Goal: Task Accomplishment & Management: Manage account settings

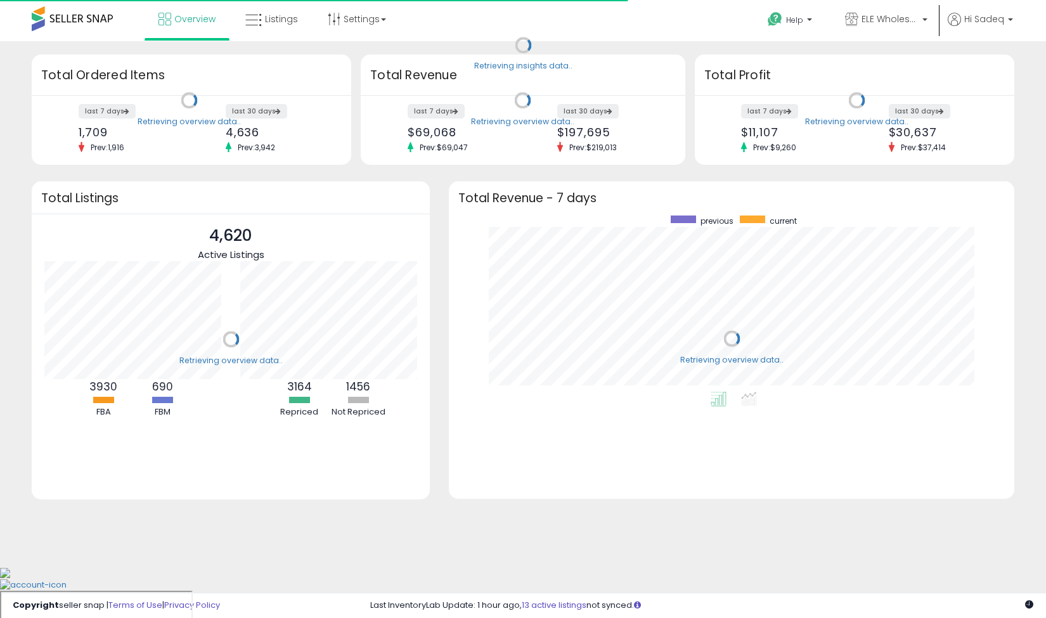
scroll to position [176, 540]
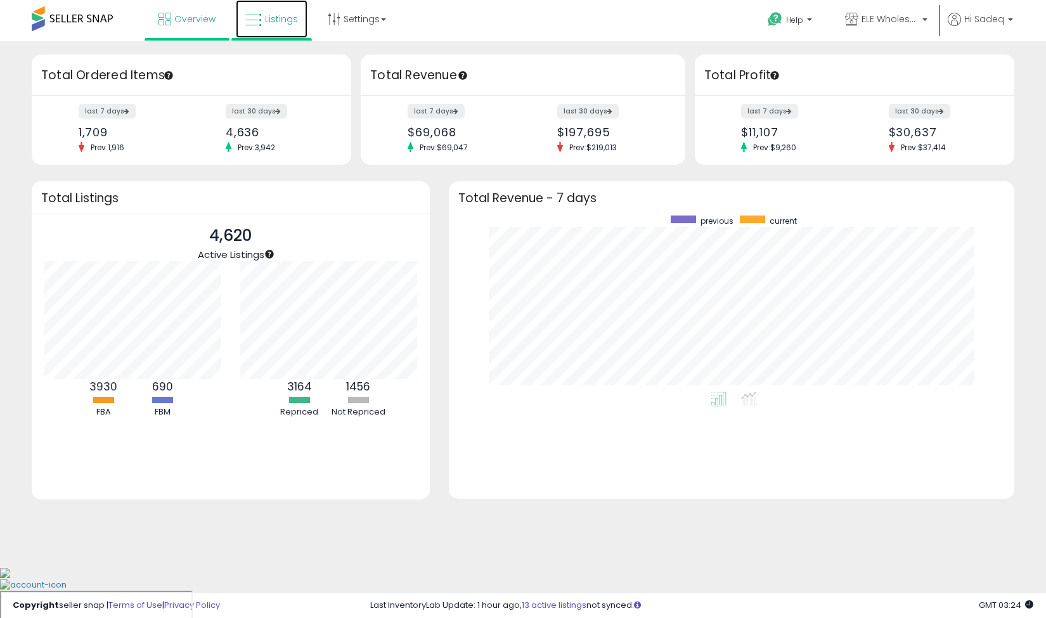
click at [271, 12] on link "Listings" at bounding box center [272, 19] width 72 height 38
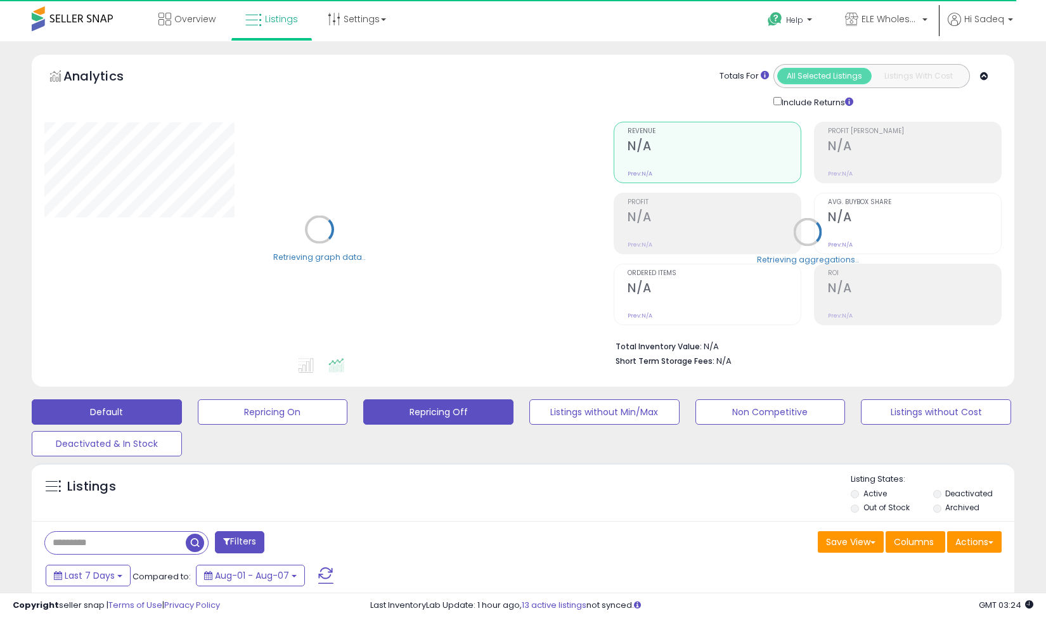
click at [348, 412] on button "Repricing Off" at bounding box center [273, 411] width 150 height 25
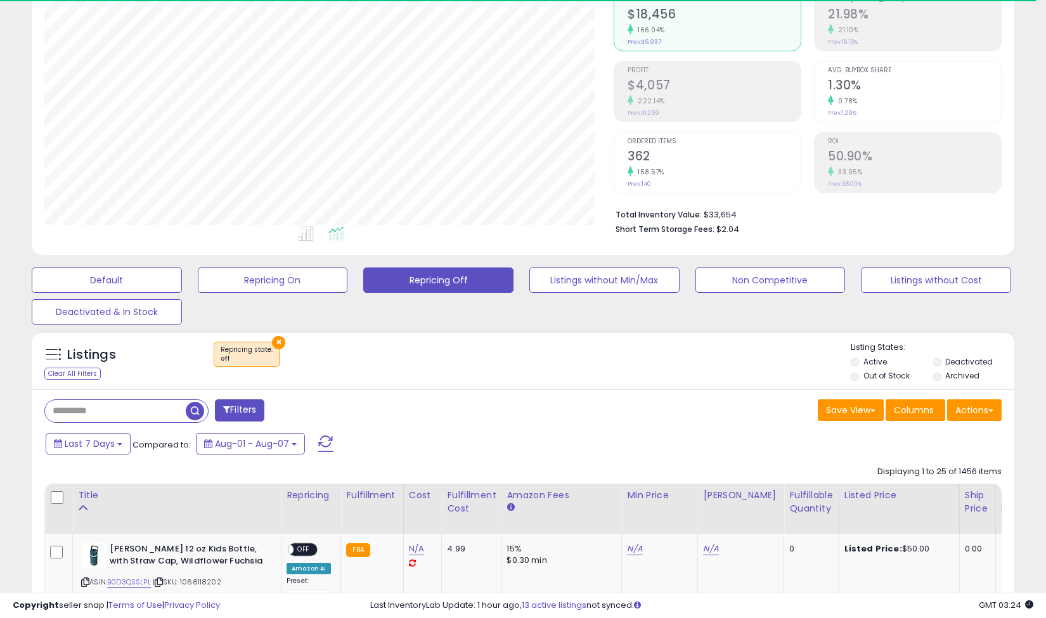
scroll to position [260, 569]
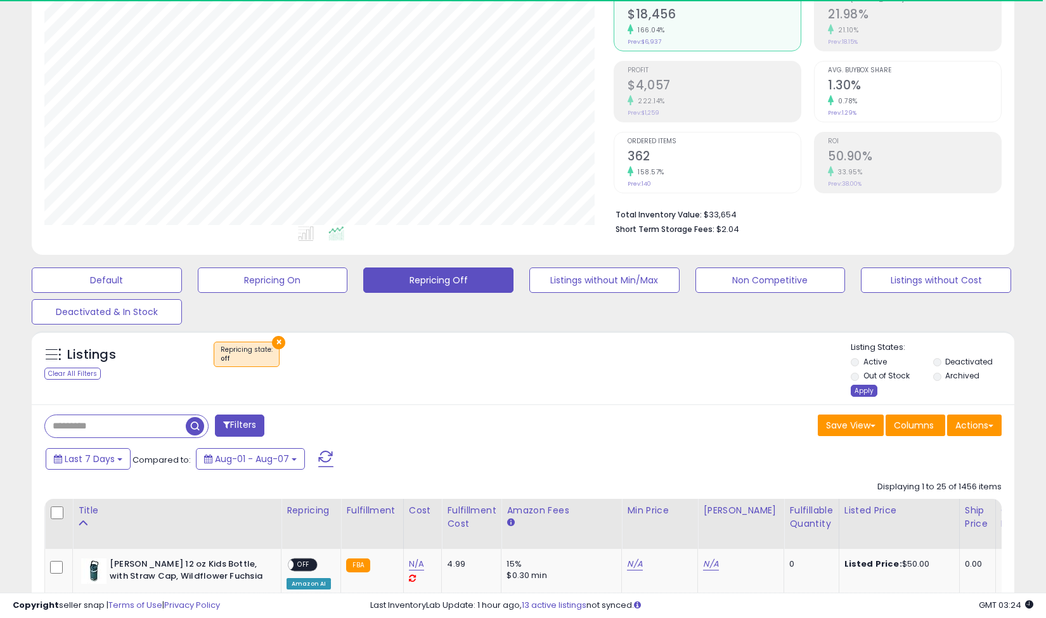
click at [860, 396] on div "Apply" at bounding box center [864, 391] width 27 height 12
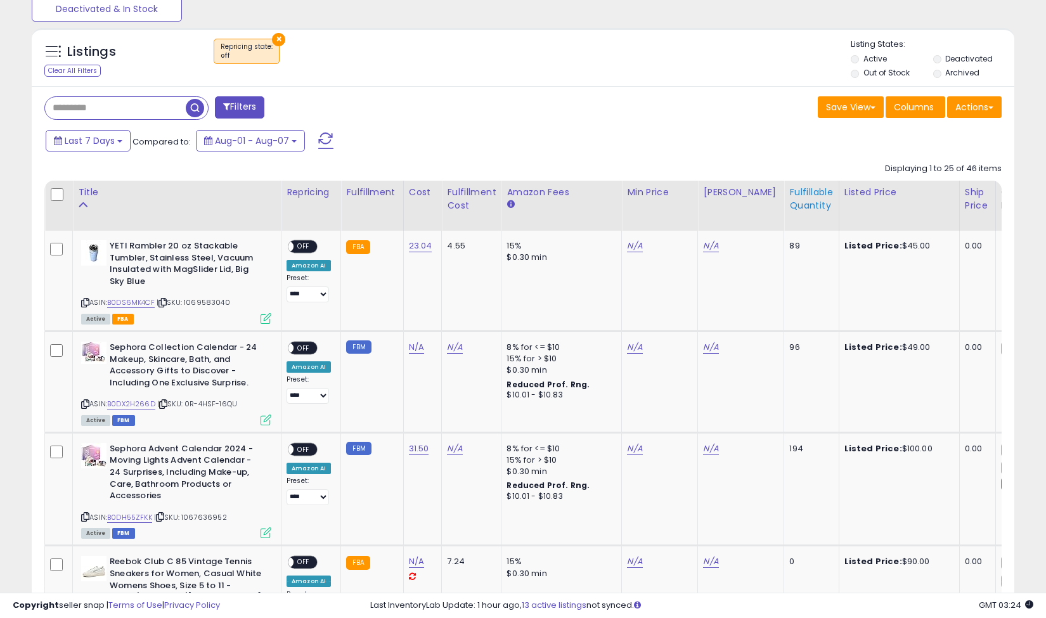
click at [789, 197] on div "Fulfillable Quantity" at bounding box center [811, 199] width 44 height 27
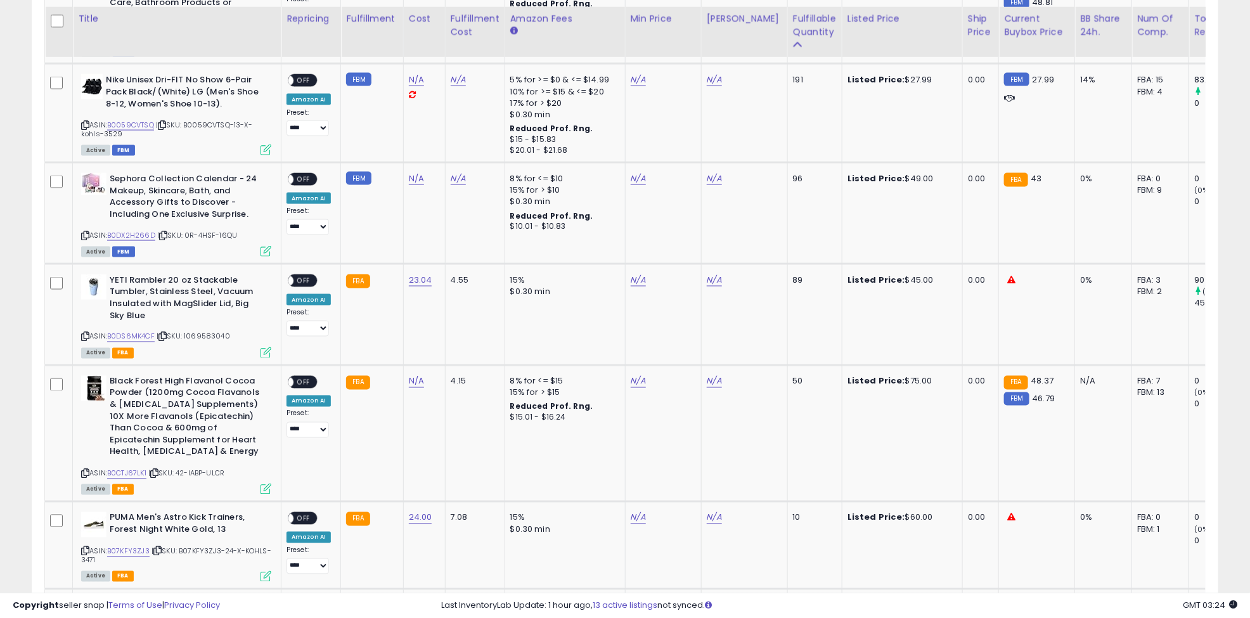
scroll to position [923, 0]
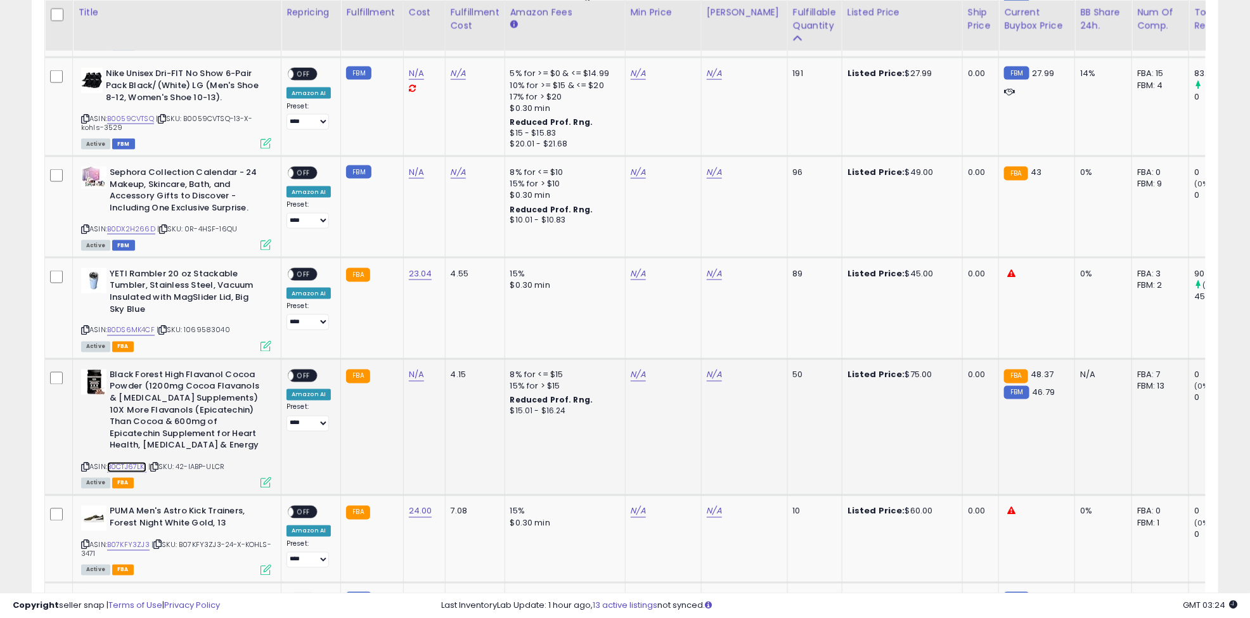
click at [132, 462] on link "B0CTJ67LK1" at bounding box center [126, 467] width 39 height 11
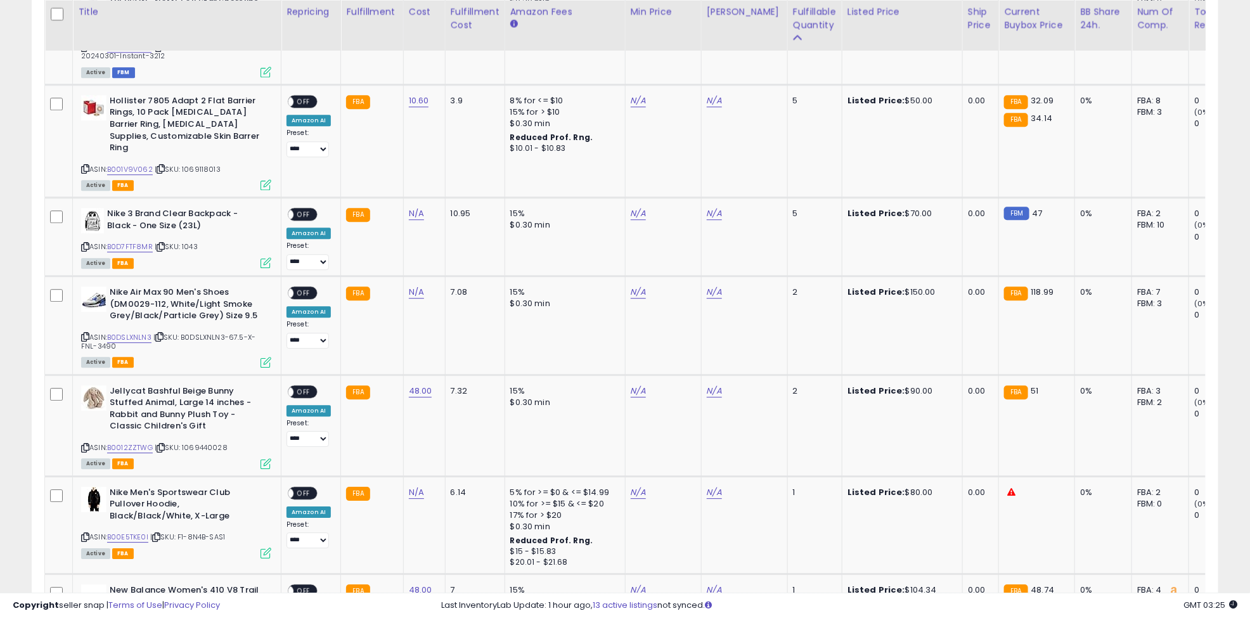
scroll to position [1706, 0]
type input "**"
click button "submit" at bounding box center [674, 155] width 22 height 19
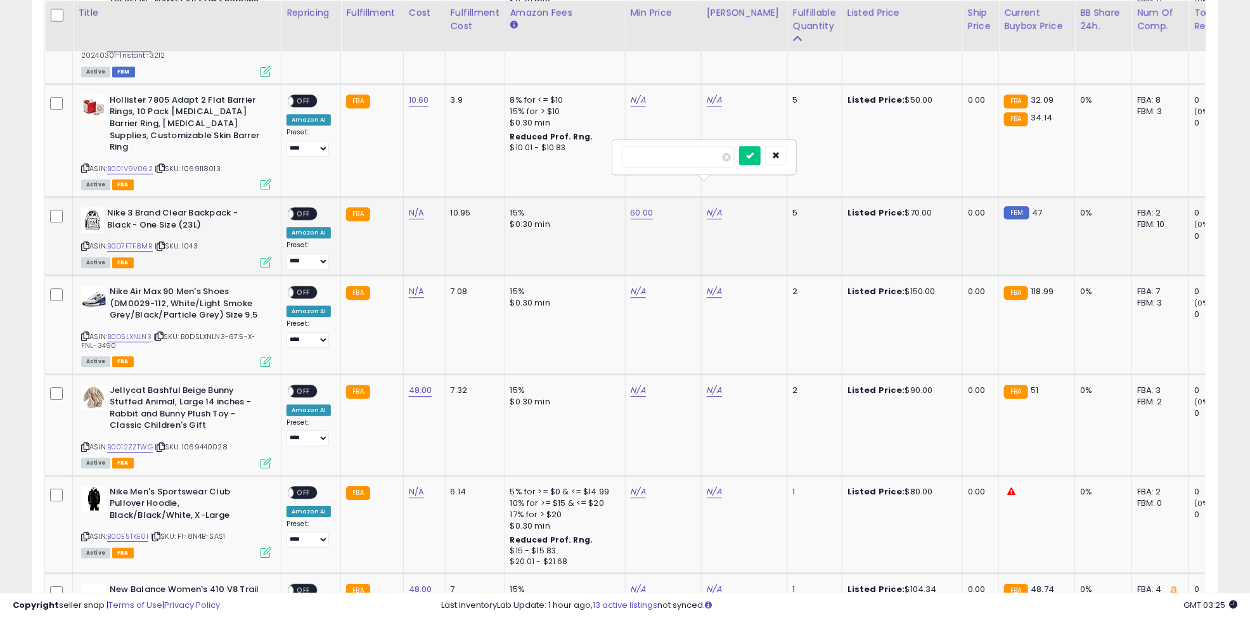
type input "**"
click button "submit" at bounding box center [750, 155] width 22 height 19
click at [304, 209] on span "OFF" at bounding box center [304, 214] width 20 height 11
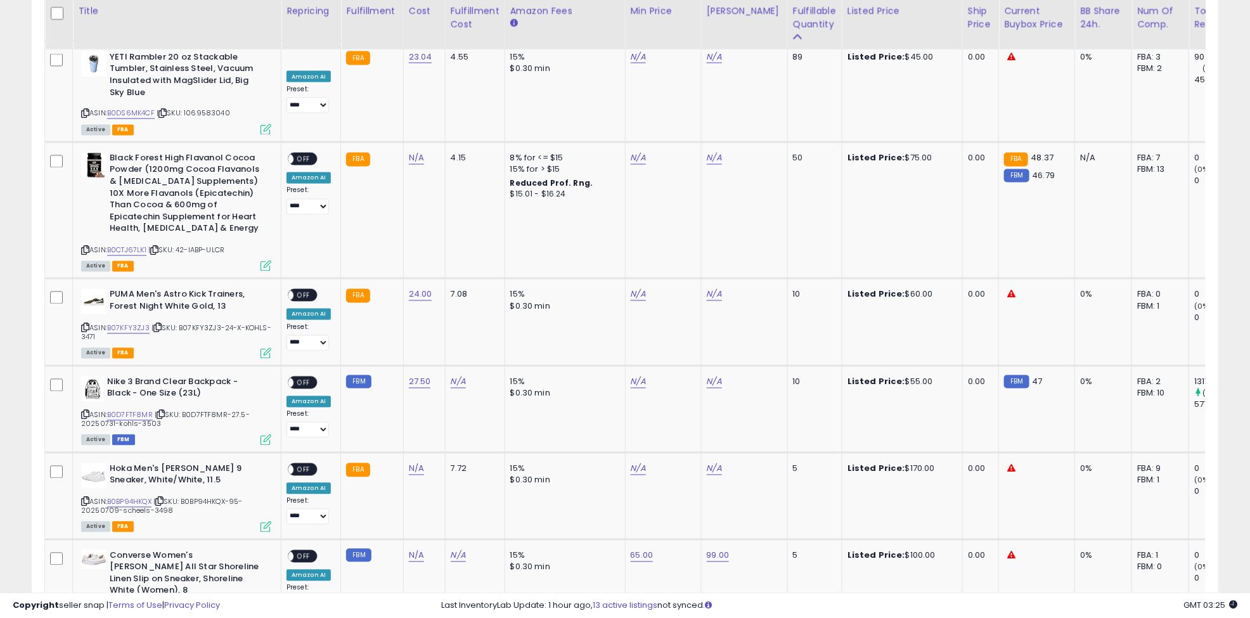
scroll to position [1137, 0]
